Goal: Task Accomplishment & Management: Manage account settings

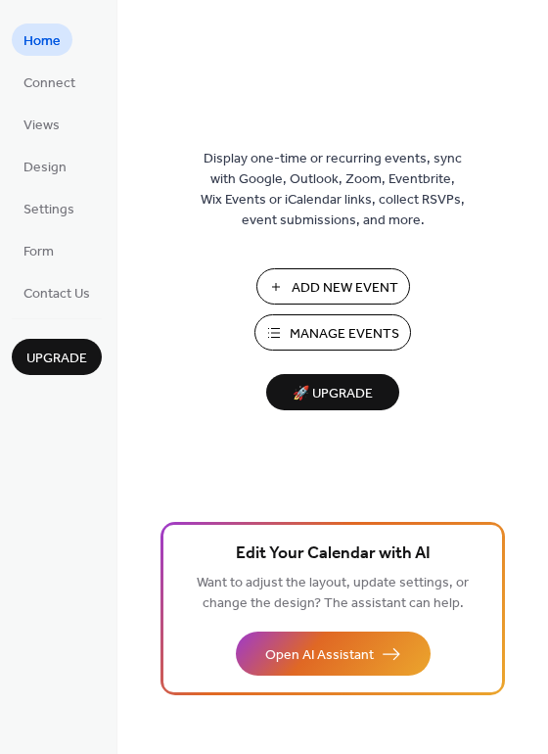
click at [390, 333] on span "Manage Events" at bounding box center [345, 334] width 110 height 21
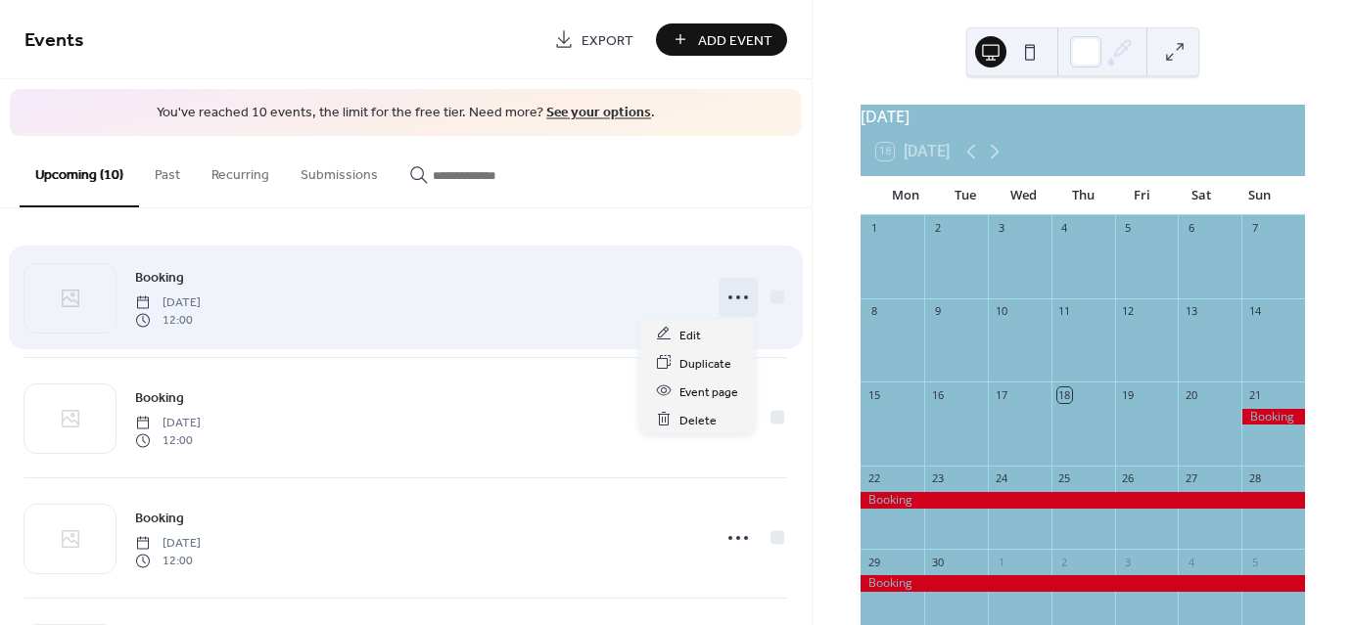
click at [738, 294] on icon at bounding box center [737, 297] width 31 height 31
click at [400, 278] on div "Booking Sunday, September 21, 2025 12:00" at bounding box center [417, 297] width 564 height 63
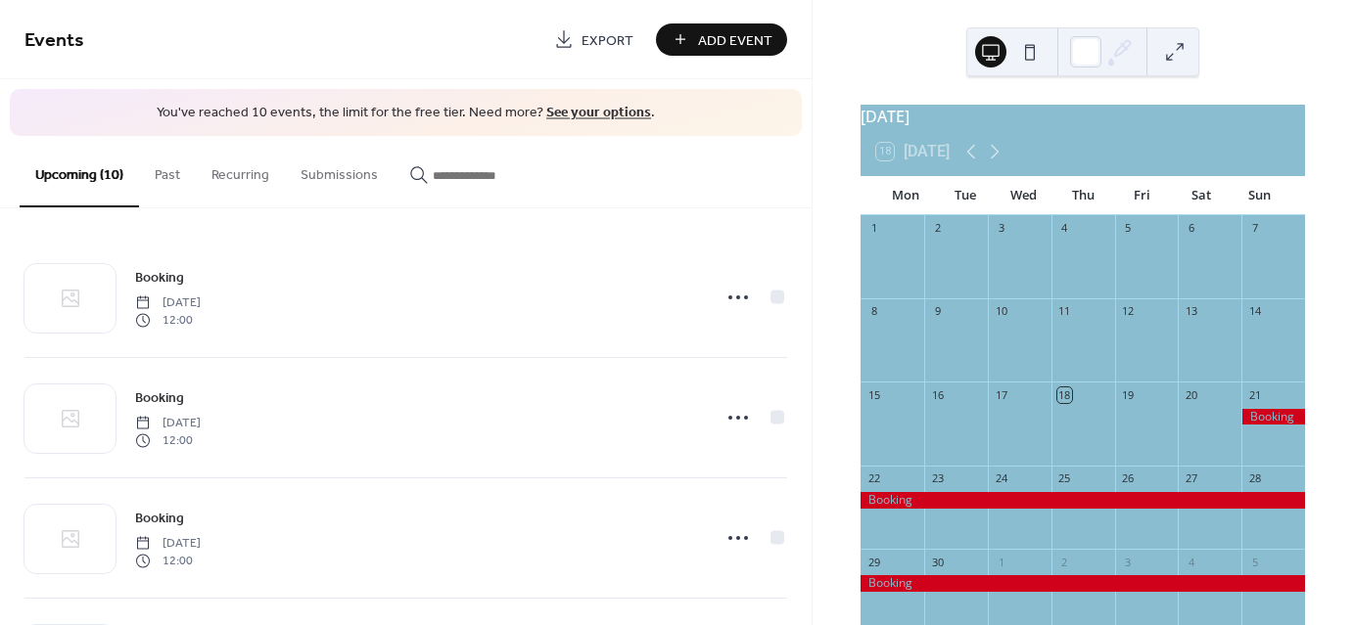
click at [1251, 426] on div at bounding box center [1273, 417] width 64 height 17
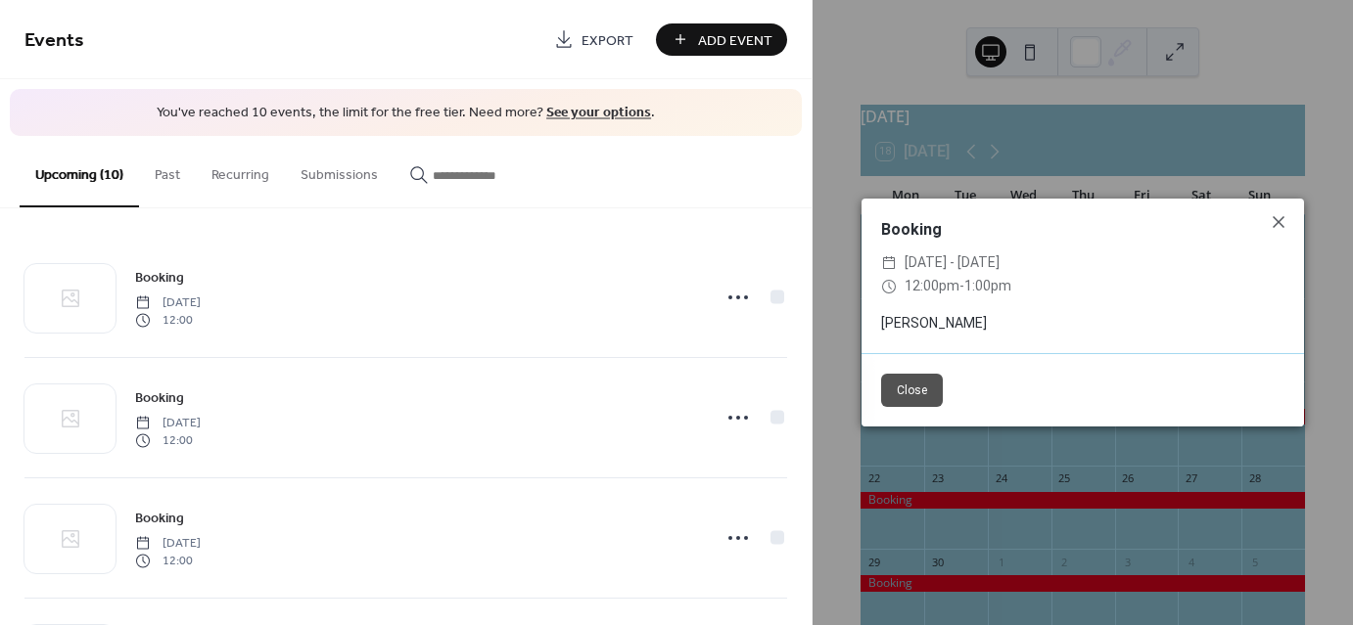
click at [1330, 355] on div "Booking ​ Sun, Sep 21 - Sun, Oct 19, 2025 ​ 12:00pm - 1:00pm Trevor Close" at bounding box center [1082, 312] width 540 height 625
click at [1276, 210] on icon at bounding box center [1278, 221] width 23 height 23
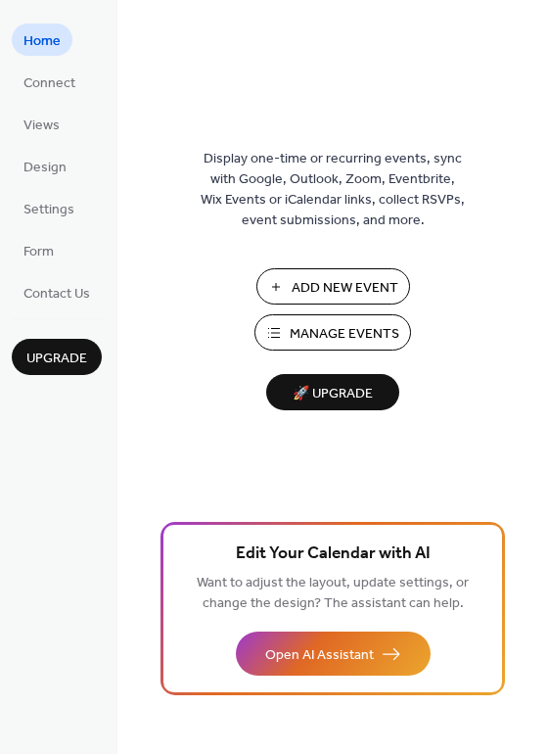
click at [296, 329] on span "Manage Events" at bounding box center [345, 334] width 110 height 21
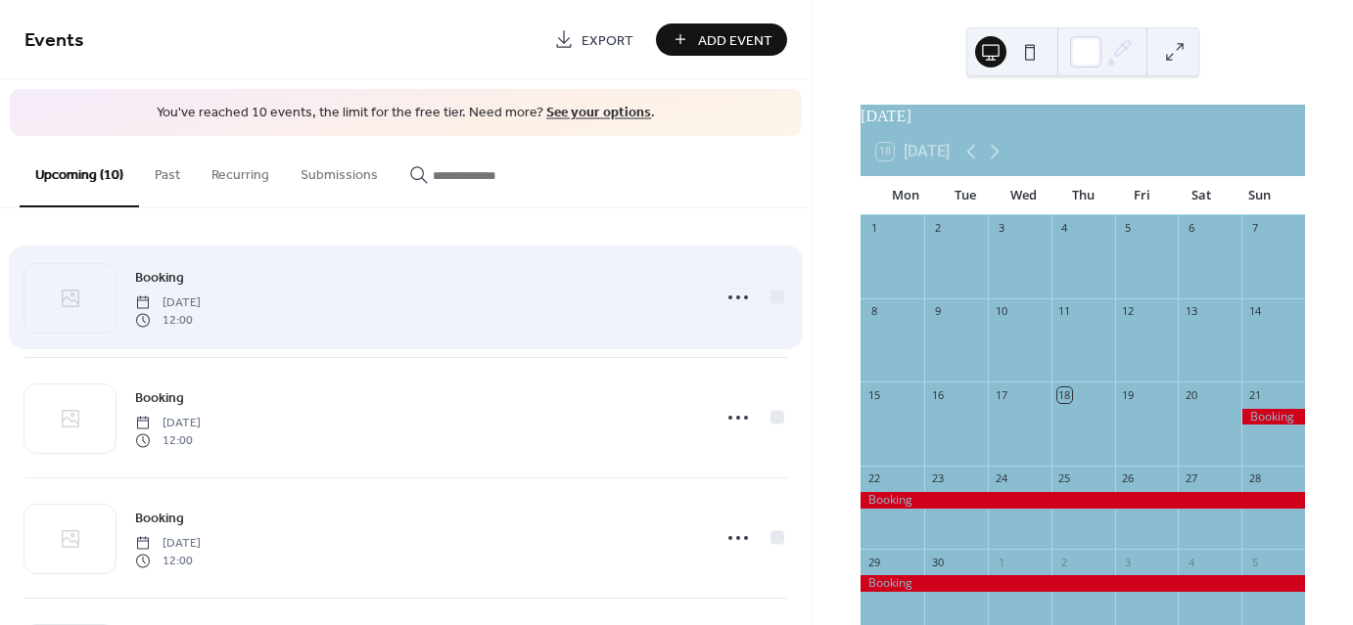
click at [349, 304] on div "Booking [DATE] 12:00" at bounding box center [417, 297] width 564 height 63
click at [730, 297] on icon at bounding box center [737, 297] width 31 height 31
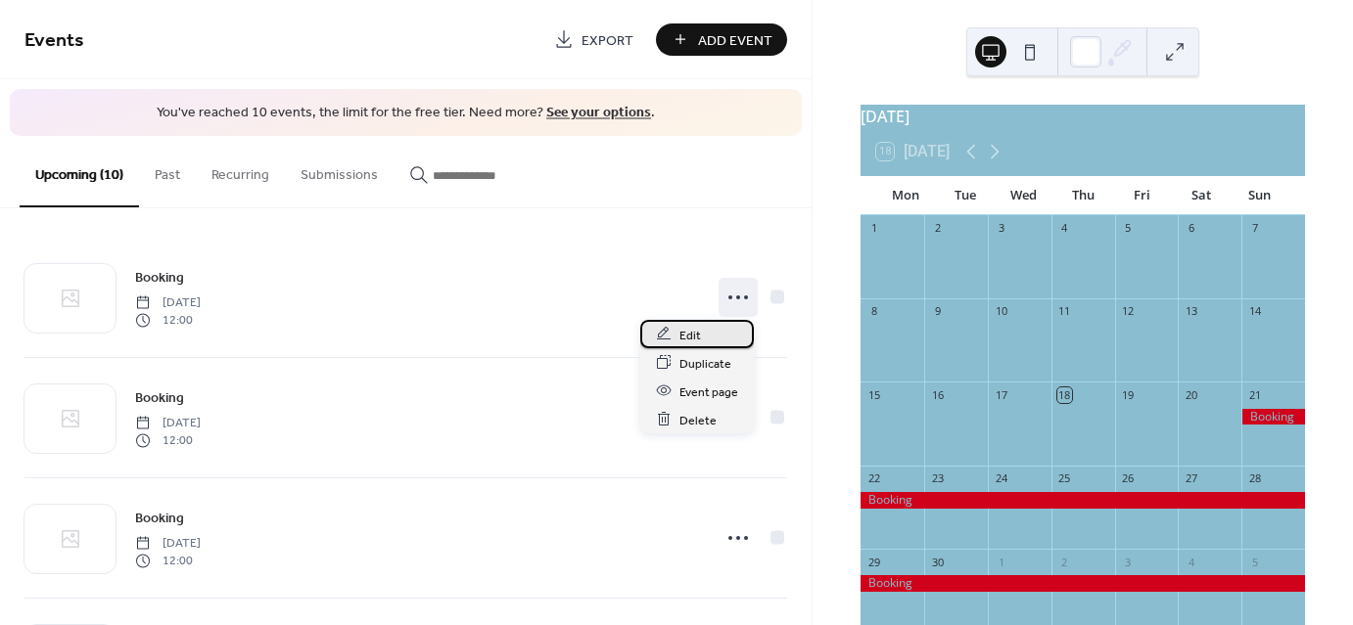
click at [697, 335] on span "Edit" at bounding box center [690, 335] width 22 height 21
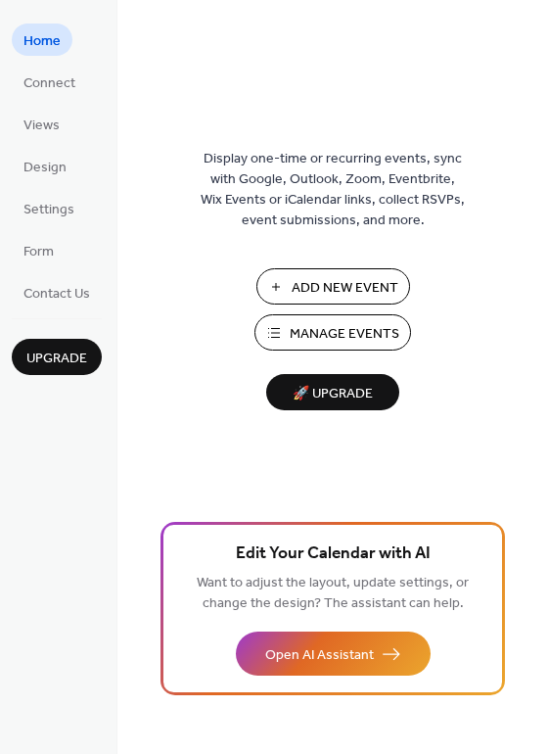
click at [354, 336] on span "Manage Events" at bounding box center [345, 334] width 110 height 21
